Goal: Task Accomplishment & Management: Manage account settings

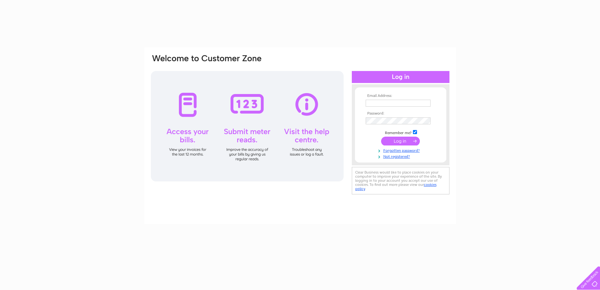
type input "[EMAIL_ADDRESS][DOMAIN_NAME]"
click at [395, 141] on input "submit" at bounding box center [400, 140] width 39 height 9
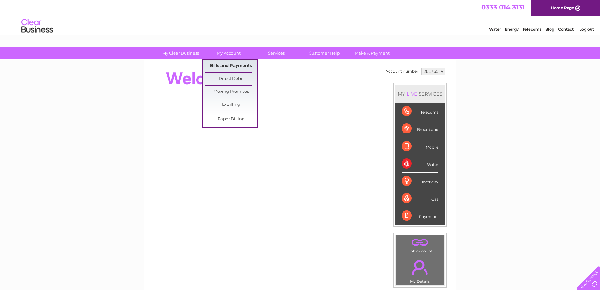
click at [226, 65] on link "Bills and Payments" at bounding box center [231, 66] width 52 height 13
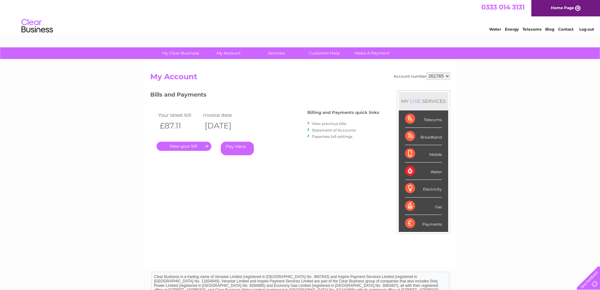
click at [189, 145] on link "." at bounding box center [184, 145] width 55 height 9
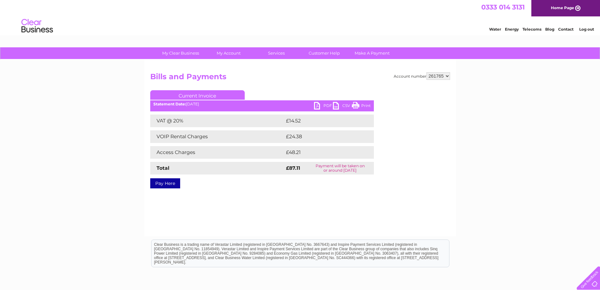
click at [324, 105] on link "PDF" at bounding box center [323, 106] width 19 height 9
click at [585, 30] on link "Log out" at bounding box center [586, 29] width 15 height 5
